Goal: Book appointment/travel/reservation

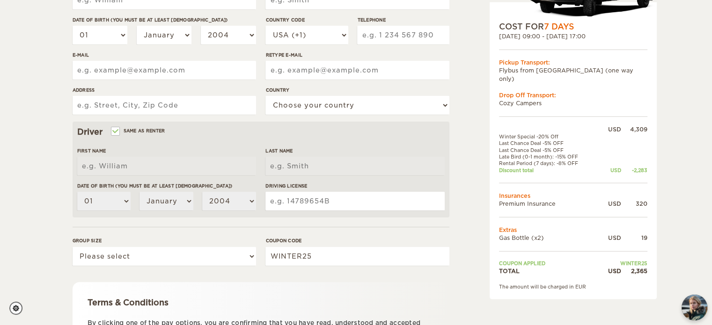
scroll to position [187, 0]
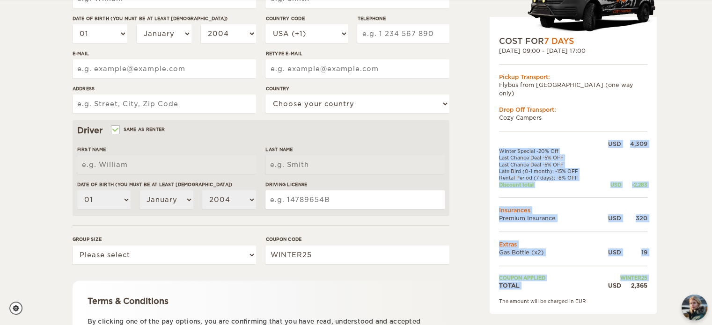
drag, startPoint x: 651, startPoint y: 280, endPoint x: 605, endPoint y: 275, distance: 46.1
click at [605, 275] on div "COST FOR 7 Days [DATE] 09:00 - [DATE] 17:00 Pickup Transport: Flybus from [GEOG…" at bounding box center [572, 165] width 167 height 297
copy table "USD 4,309 Winter Special -20% Off Last Chance Deal -5% OFF Last Chance Deal -5%…"
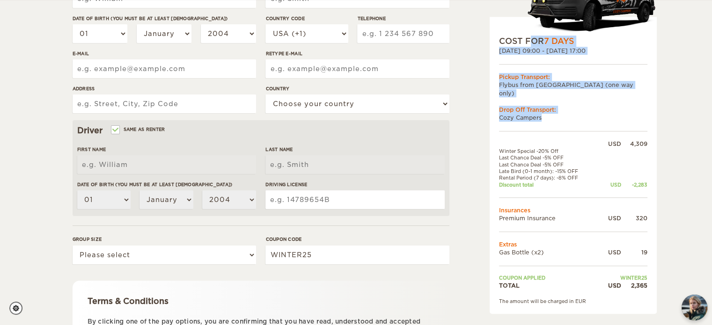
drag, startPoint x: 492, startPoint y: 39, endPoint x: 647, endPoint y: 277, distance: 284.3
click at [647, 277] on div "COST FOR 7 Days [DATE] 09:00 - [DATE] 17:00 Pickup Transport: Flybus from [GEOG…" at bounding box center [572, 165] width 167 height 297
copy div "COST FOR 7 Days [DATE] 09:00 - [DATE] 17:00 Pickup Transport: Flybus from [GEOG…"
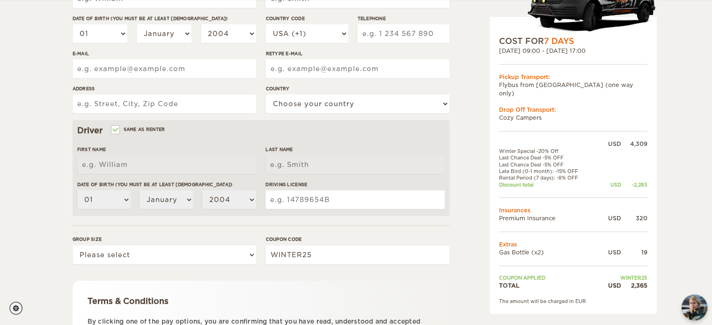
click at [677, 248] on div "Expand Collapse Total 2,365 USD Automatic 4x4 COST FOR 7 Days [DATE] 09:00 - [D…" at bounding box center [356, 117] width 712 height 608
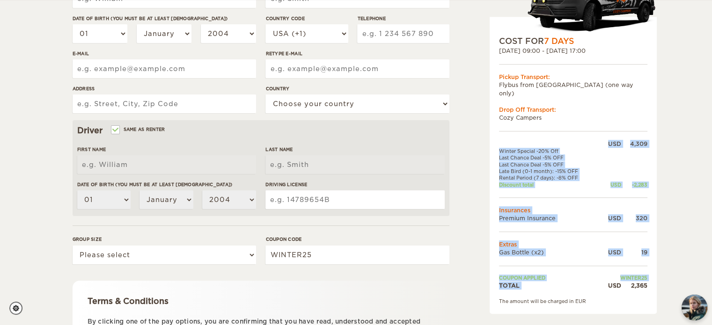
drag, startPoint x: 654, startPoint y: 279, endPoint x: 603, endPoint y: 279, distance: 51.5
click at [603, 279] on div "COST FOR 7 Days [DATE] 09:00 - [DATE] 17:00 Pickup Transport: Flybus from [GEOG…" at bounding box center [572, 165] width 167 height 297
copy table "USD 4,309 Winter Special -20% Off Last Chance Deal -5% OFF Last Chance Deal -5%…"
